Goal: Transaction & Acquisition: Purchase product/service

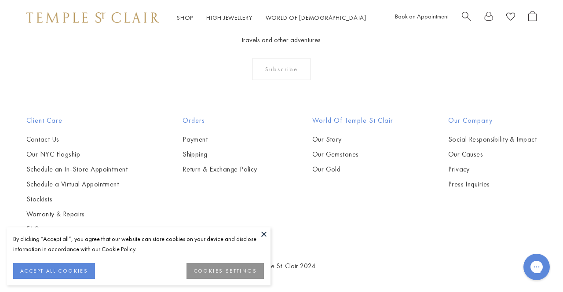
scroll to position [3918, 0]
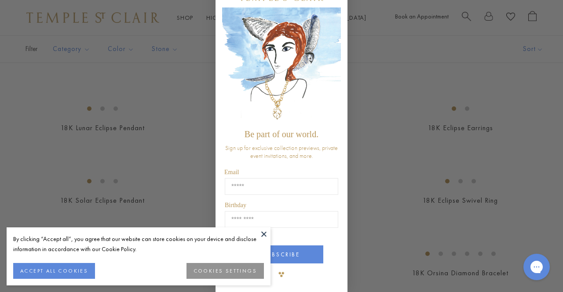
scroll to position [37, 0]
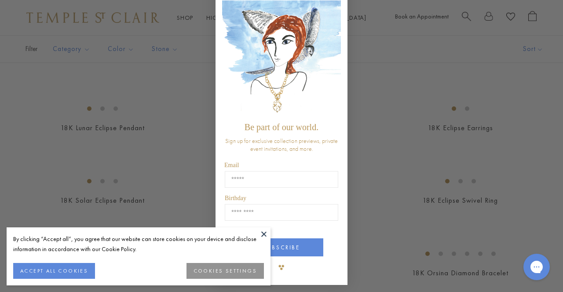
click at [371, 131] on div "Close dialog Be part of our world. Sign up for exclusive collection previews, p…" at bounding box center [281, 146] width 563 height 292
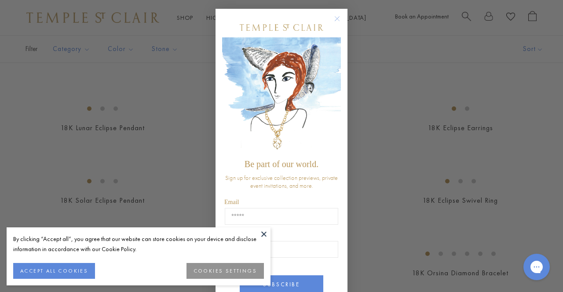
scroll to position [0, 0]
click at [338, 20] on circle "Close dialog" at bounding box center [337, 19] width 11 height 11
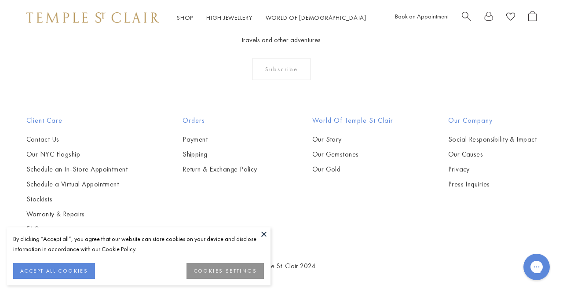
scroll to position [3869, 0]
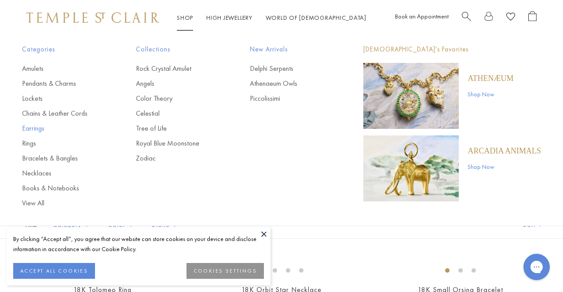
click at [34, 127] on link "Earrings" at bounding box center [61, 129] width 79 height 10
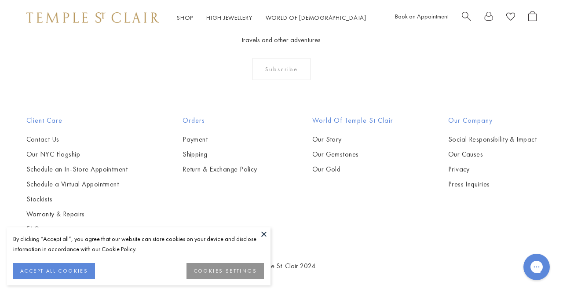
scroll to position [3186, 0]
click at [0, 0] on img at bounding box center [0, 0] width 0 height 0
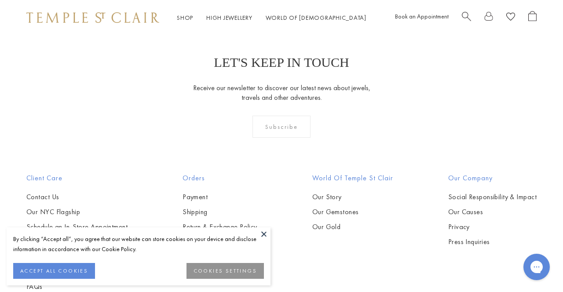
scroll to position [272, 0]
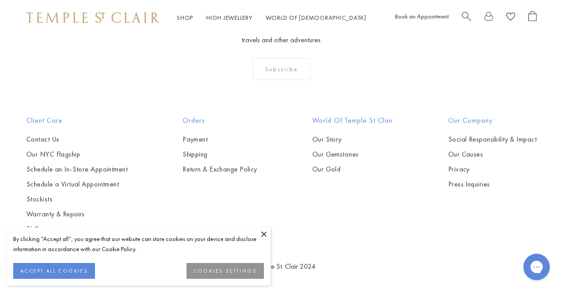
scroll to position [1616, 0]
click at [0, 0] on img at bounding box center [0, 0] width 0 height 0
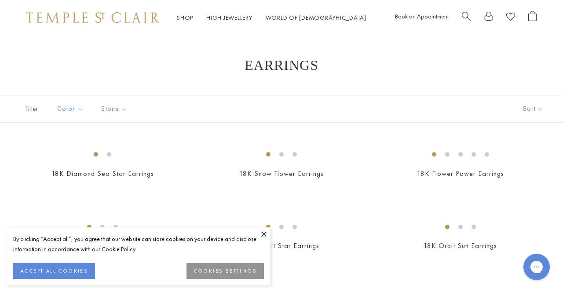
scroll to position [0, 0]
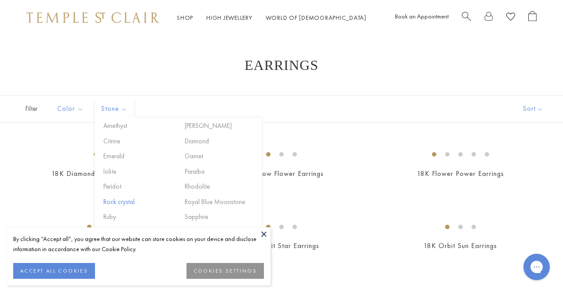
click at [127, 200] on button "Rock crystal" at bounding box center [138, 202] width 75 height 10
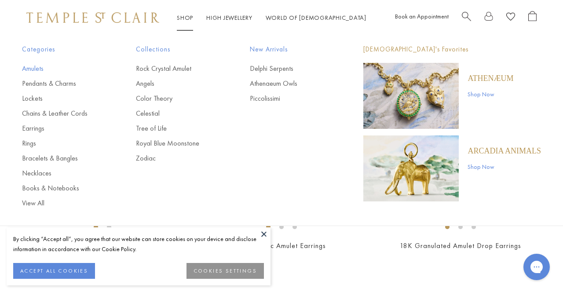
click at [33, 69] on link "Amulets" at bounding box center [61, 69] width 79 height 10
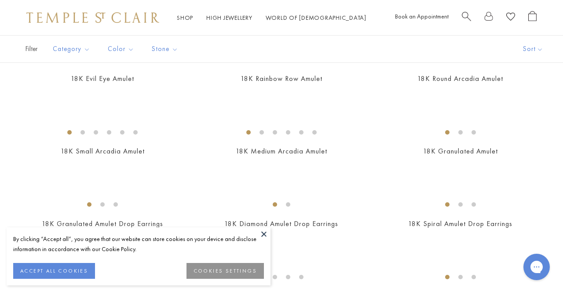
scroll to position [1593, 0]
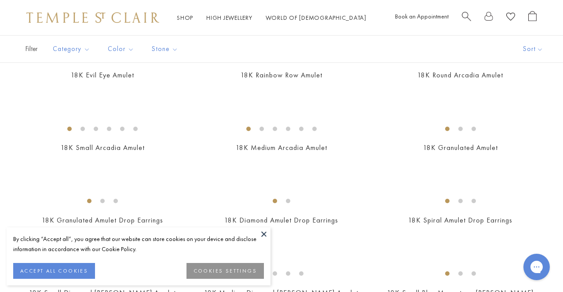
click at [0, 0] on img at bounding box center [0, 0] width 0 height 0
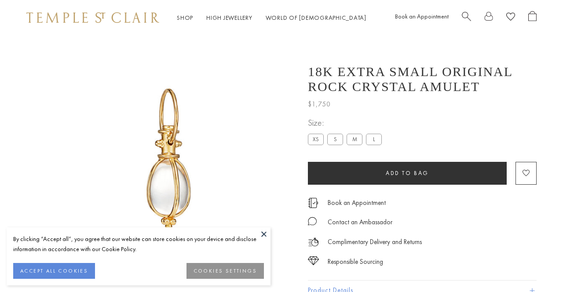
scroll to position [5, 0]
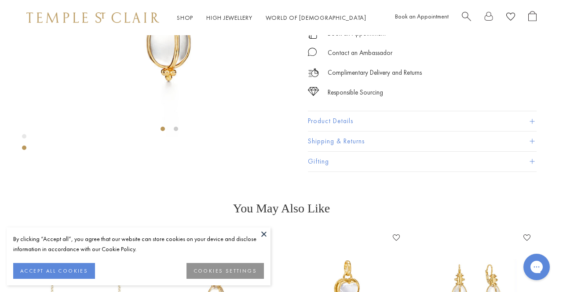
scroll to position [151, 0]
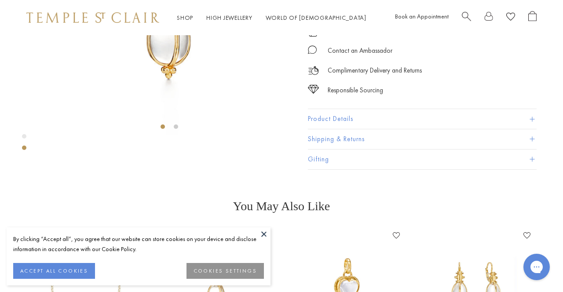
click at [341, 129] on button "Product Details" at bounding box center [422, 119] width 229 height 20
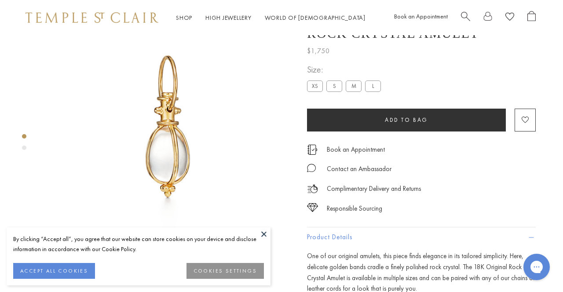
scroll to position [33, 1]
click at [334, 91] on label "S" at bounding box center [334, 85] width 16 height 11
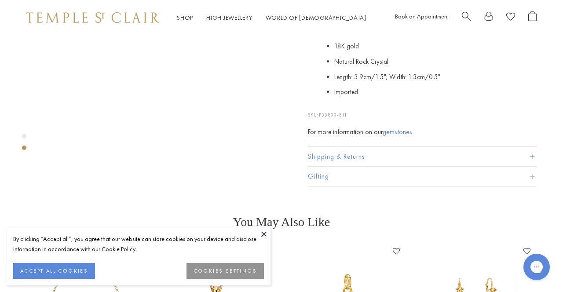
scroll to position [302, 0]
